Goal: Use online tool/utility: Utilize a website feature to perform a specific function

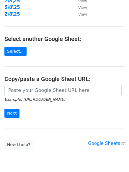
scroll to position [102, 0]
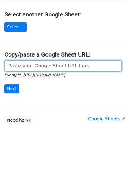
click at [30, 63] on input "url" at bounding box center [62, 65] width 117 height 11
paste input "https://docs.google.com/spreadsheets/d/1yp_lfRNs6xAsIzN-qlmsmNPm_sGtUPmBX_l-f9g…"
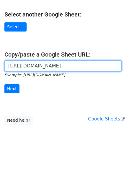
scroll to position [0, 124]
type input "https://docs.google.com/spreadsheets/d/1yp_lfRNs6xAsIzN-qlmsmNPm_sGtUPmBX_l-f9g…"
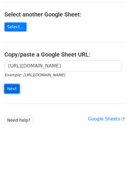
click at [12, 88] on input "Next" at bounding box center [11, 88] width 15 height 9
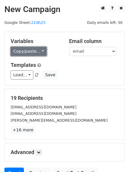
click at [32, 53] on link "Copy/paste..." at bounding box center [29, 51] width 36 height 9
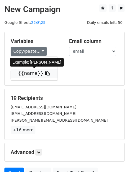
click at [28, 74] on link "{{name}}" at bounding box center [34, 73] width 47 height 9
